Goal: Task Accomplishment & Management: Manage account settings

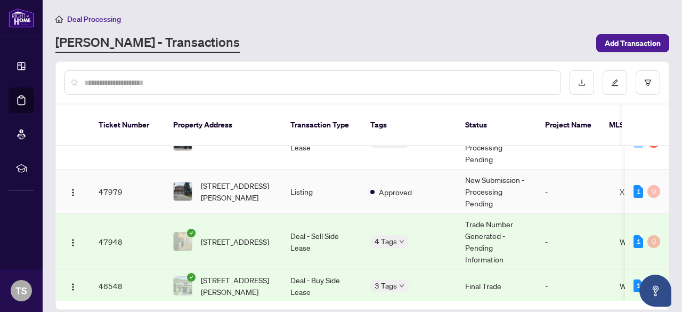
click at [663, 169] on td "1 0" at bounding box center [647, 191] width 44 height 44
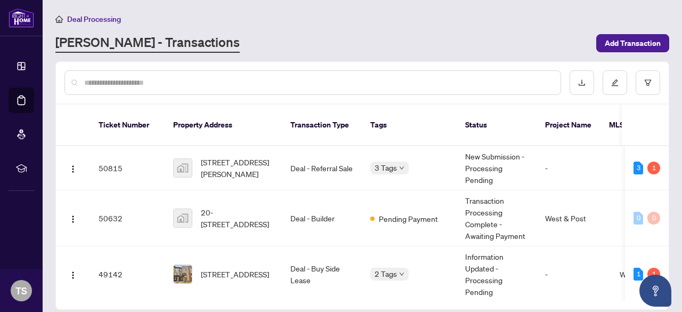
click at [483, 288] on div "50815 7 [PERSON_NAME][GEOGRAPHIC_DATA], [GEOGRAPHIC_DATA], [GEOGRAPHIC_DATA], […" at bounding box center [362, 223] width 613 height 155
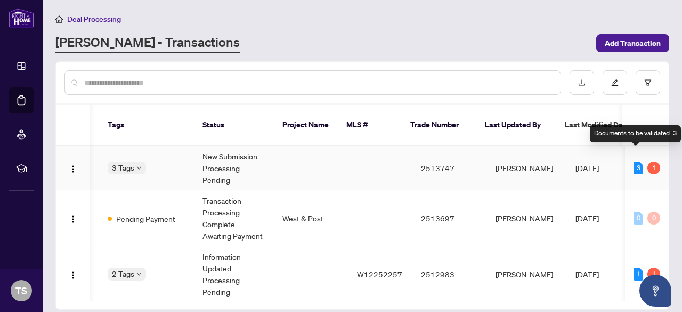
click at [634, 161] on div "3" at bounding box center [639, 167] width 10 height 13
click at [456, 155] on td "2513747" at bounding box center [449, 168] width 75 height 44
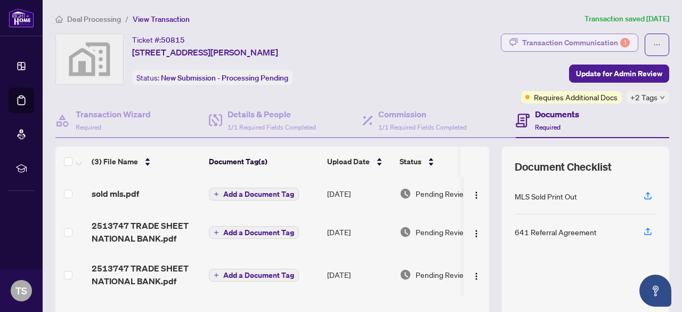
click at [596, 45] on div "Transaction Communication 1" at bounding box center [576, 42] width 108 height 17
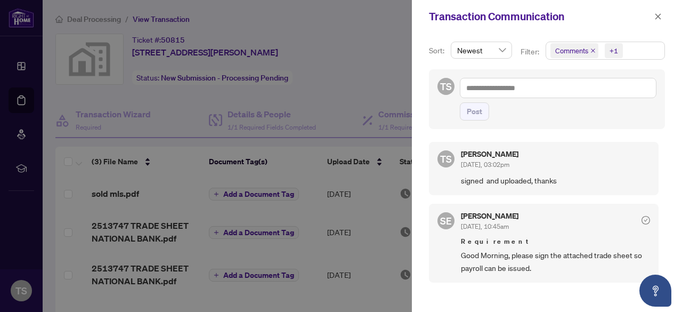
click at [184, 53] on div at bounding box center [341, 156] width 682 height 312
click at [658, 9] on span "button" at bounding box center [657, 16] width 7 height 17
